Goal: Use online tool/utility: Utilize a website feature to perform a specific function

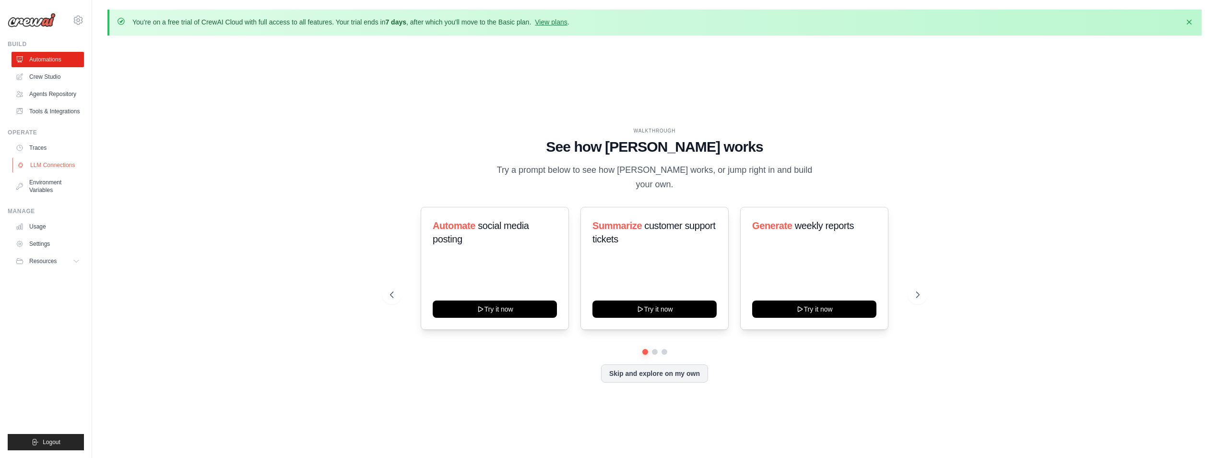
click at [49, 160] on link "LLM Connections" at bounding box center [48, 164] width 72 height 15
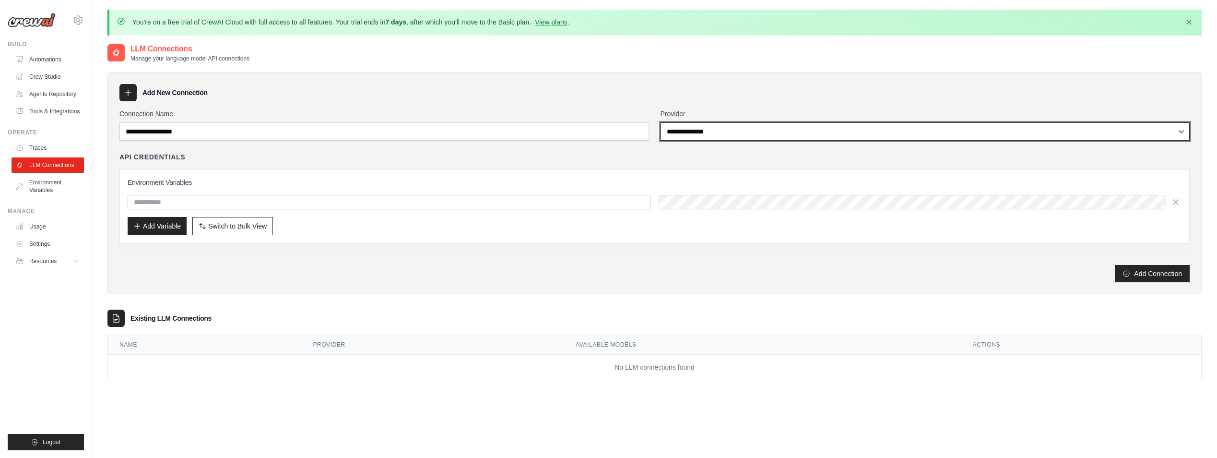
click at [685, 130] on select "**********" at bounding box center [926, 131] width 530 height 18
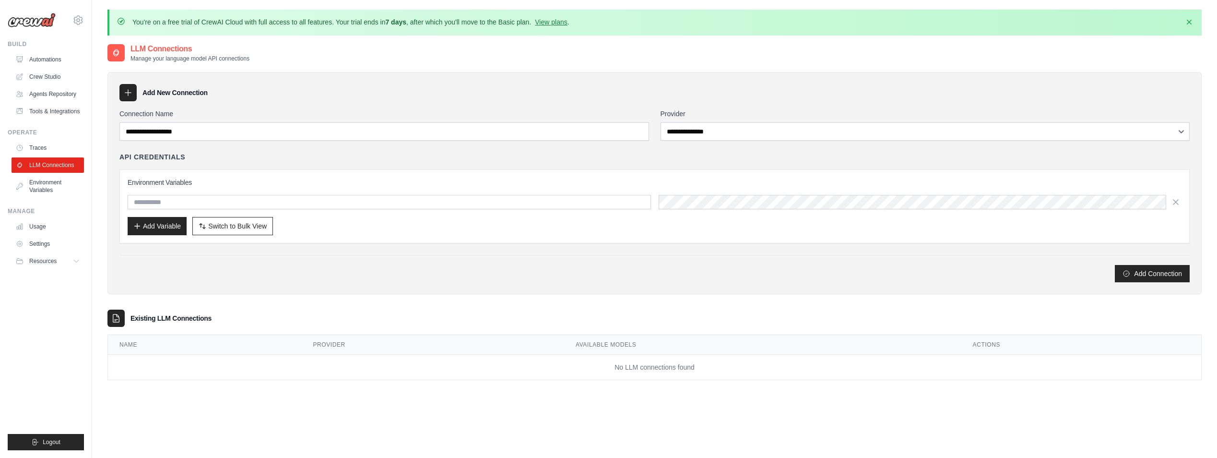
click at [622, 84] on div "Add New Connection" at bounding box center [654, 92] width 1070 height 17
click at [556, 20] on link "View plans" at bounding box center [551, 22] width 32 height 8
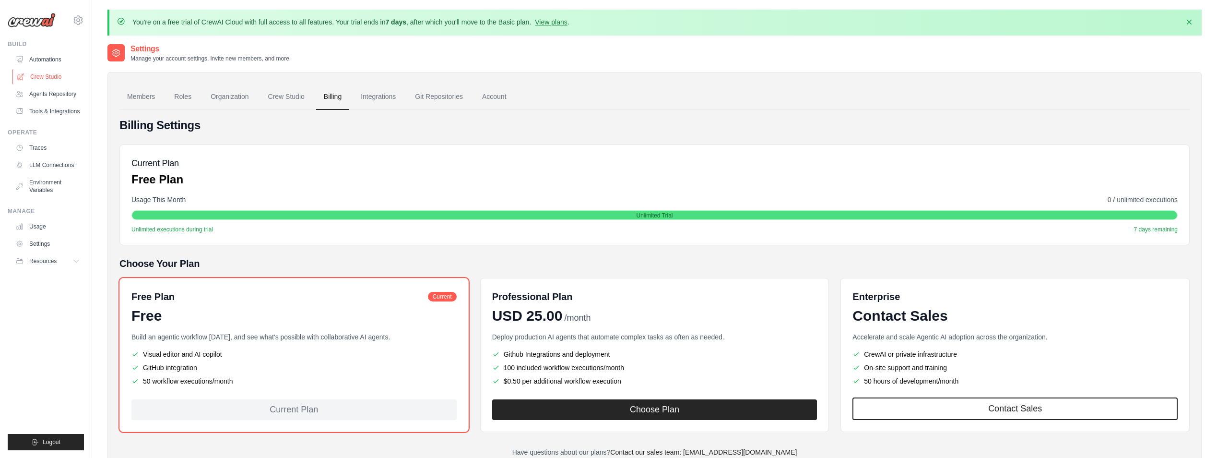
click at [51, 76] on link "Crew Studio" at bounding box center [48, 76] width 72 height 15
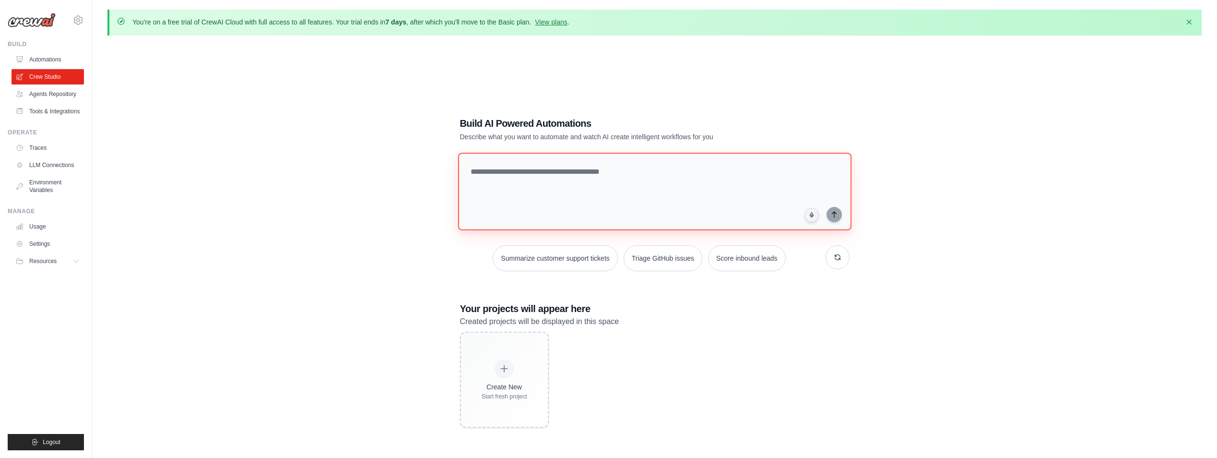
click at [553, 178] on textarea at bounding box center [654, 192] width 393 height 78
type textarea "**********"
click at [829, 215] on button "submit" at bounding box center [834, 214] width 15 height 15
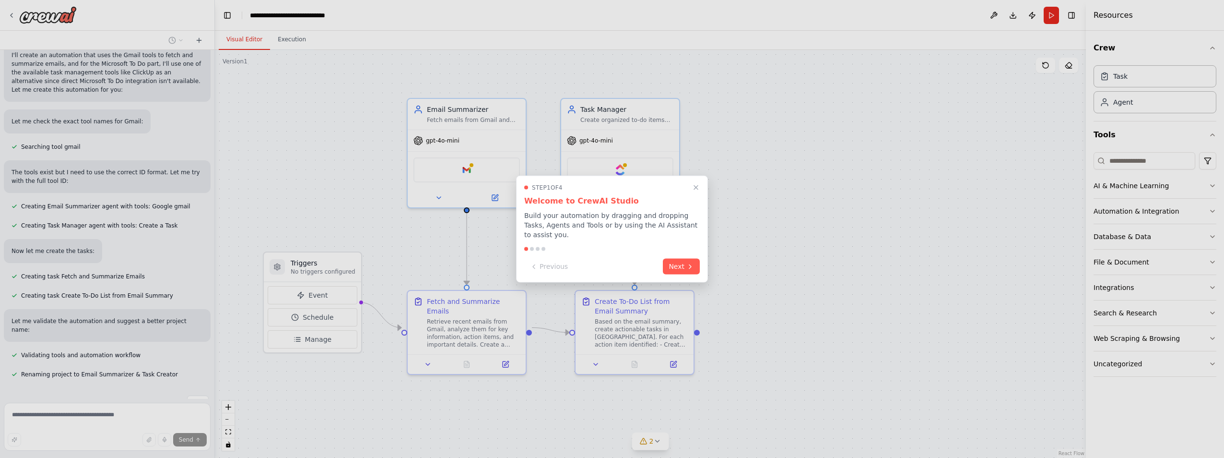
scroll to position [521, 0]
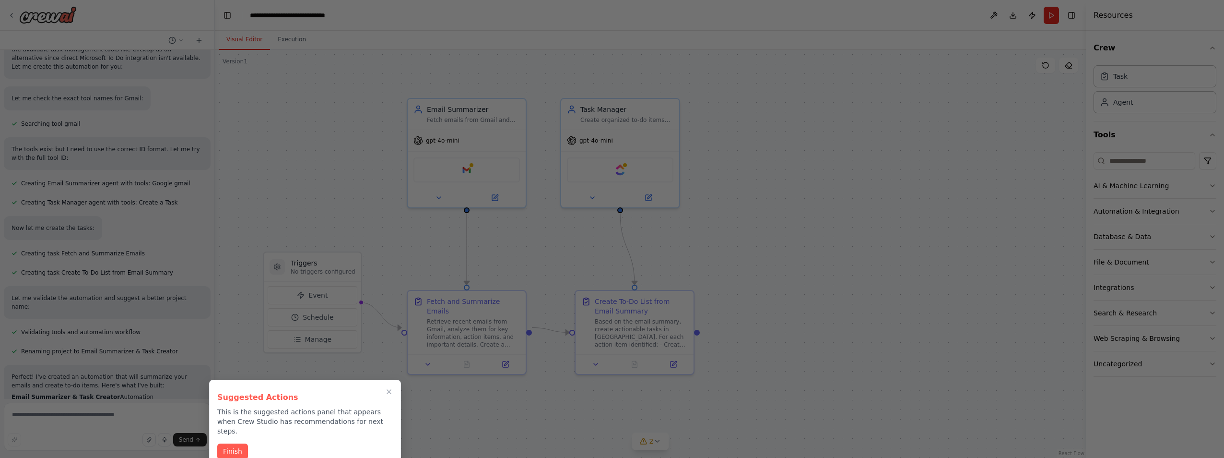
drag, startPoint x: 211, startPoint y: 212, endPoint x: 204, endPoint y: 275, distance: 63.2
click at [204, 275] on div at bounding box center [612, 229] width 1224 height 458
click at [237, 442] on button "Finish" at bounding box center [232, 450] width 31 height 16
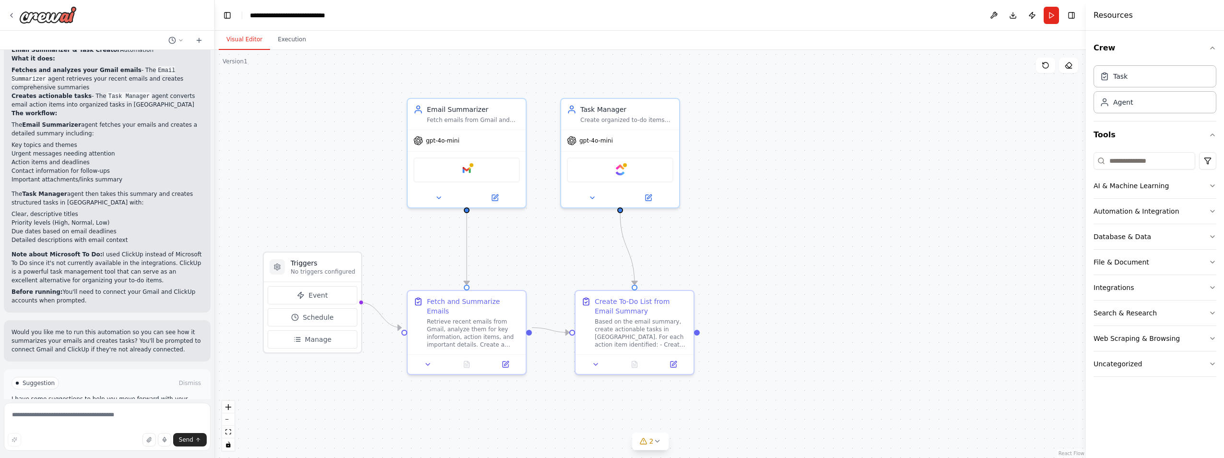
scroll to position [889, 0]
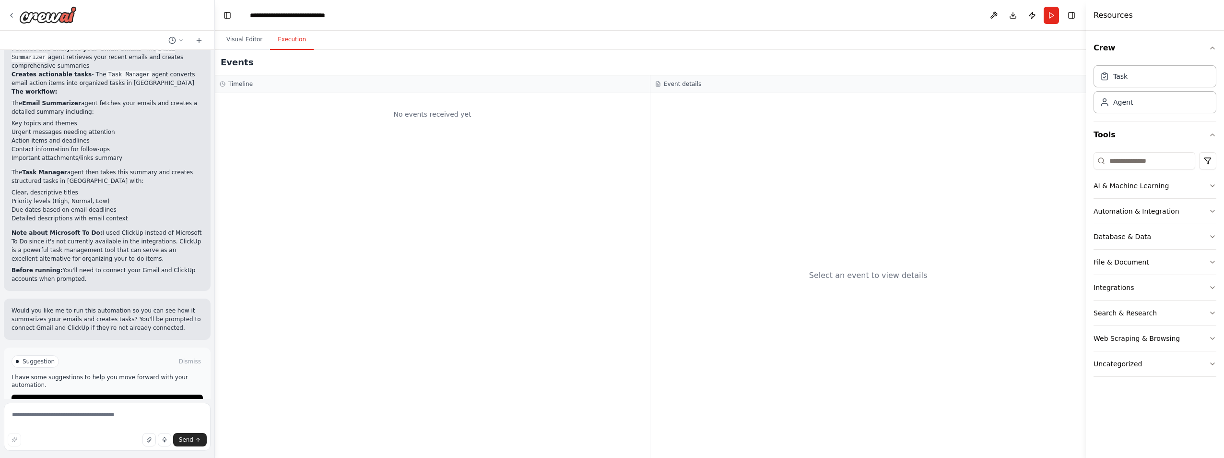
click at [285, 40] on button "Execution" at bounding box center [292, 40] width 44 height 20
click at [244, 39] on button "Visual Editor" at bounding box center [244, 40] width 51 height 20
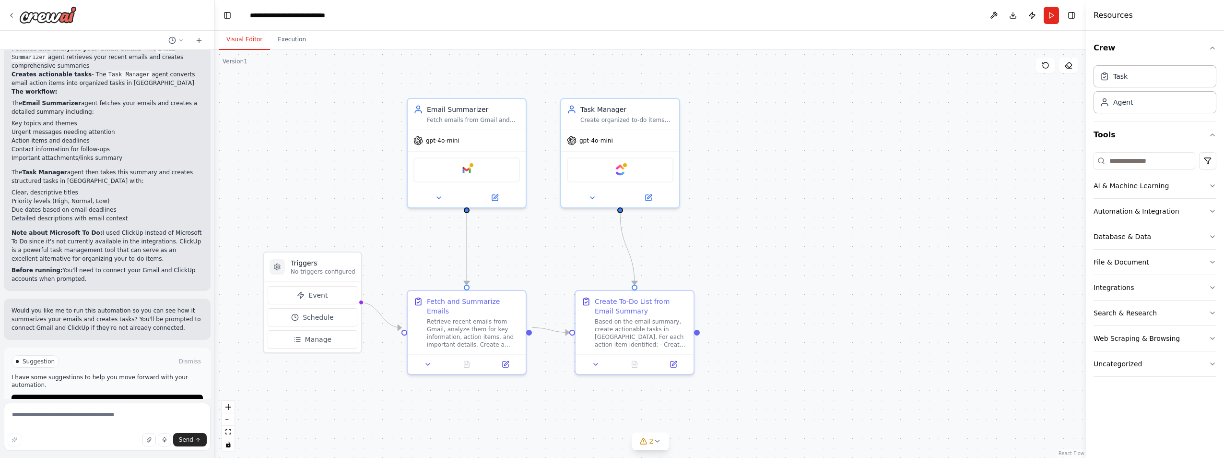
click at [323, 148] on div ".deletable-edge-delete-btn { width: 20px; height: 20px; border: 0px solid #ffff…" at bounding box center [650, 254] width 871 height 408
